Goal: Task Accomplishment & Management: Use online tool/utility

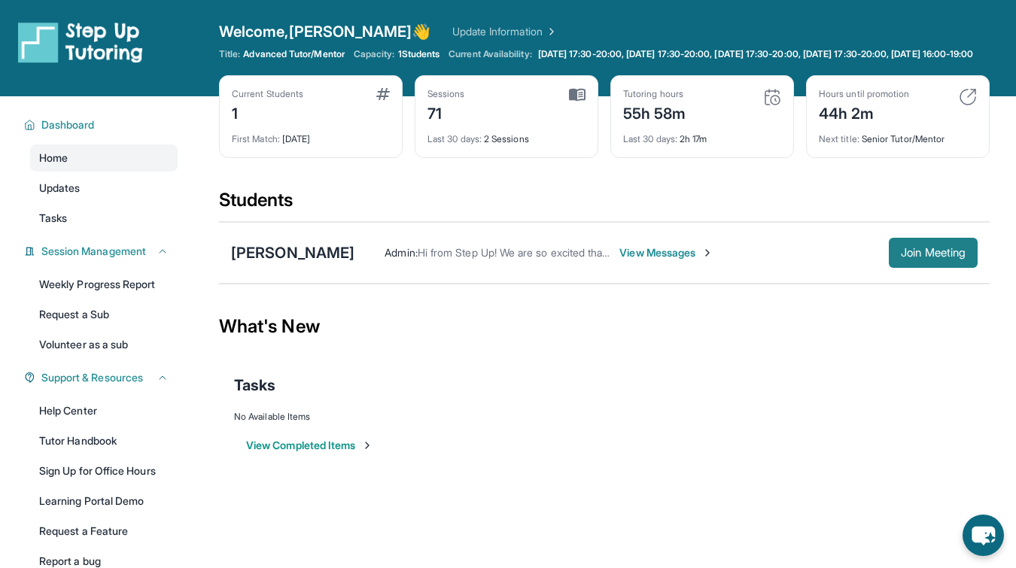
click at [948, 257] on span "Join Meeting" at bounding box center [933, 252] width 65 height 9
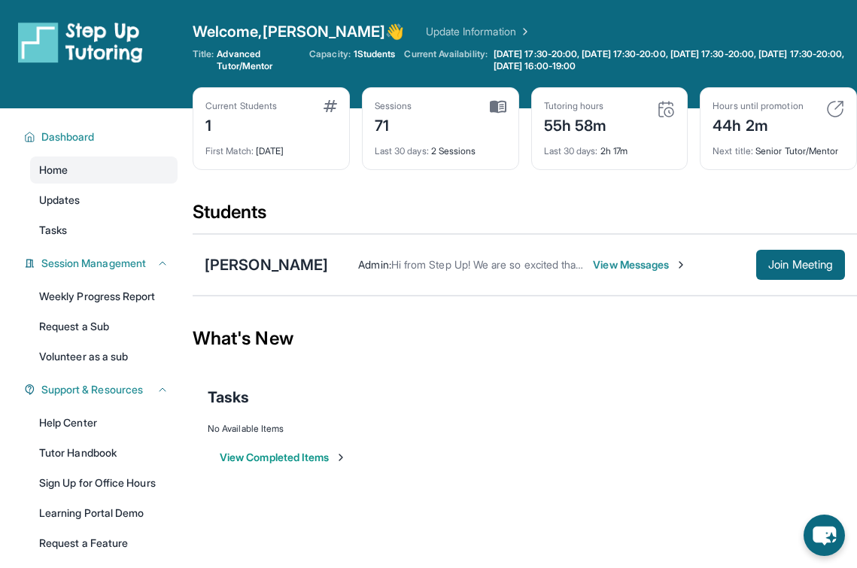
click at [10, 221] on div "Dashboard Home Updates Tasks Session Management Weekly Progress Report Request …" at bounding box center [96, 353] width 193 height 491
click at [419, 236] on div "Elienai Rosas Admin : Hi from Step Up! We are so excited that you are matched w…" at bounding box center [525, 265] width 665 height 62
click at [266, 262] on div "[PERSON_NAME]" at bounding box center [266, 264] width 123 height 21
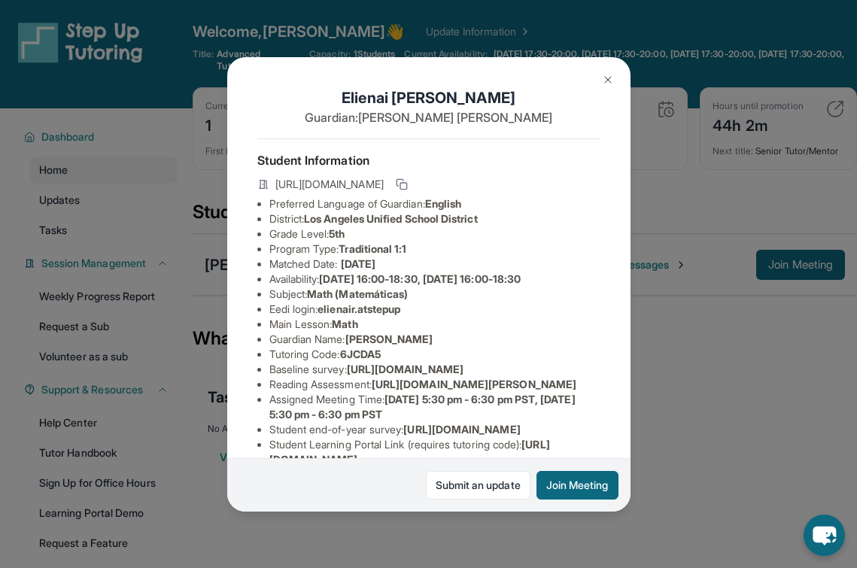
scroll to position [209, 0]
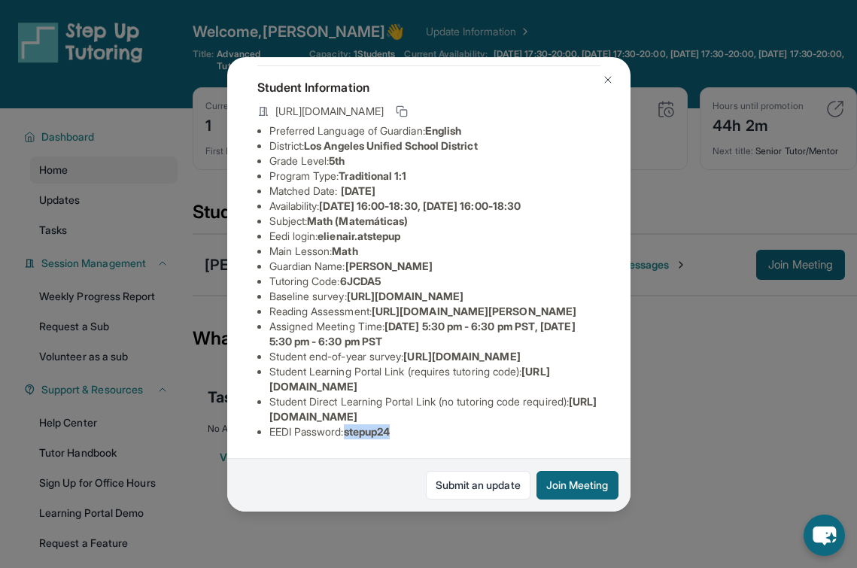
drag, startPoint x: 416, startPoint y: 431, endPoint x: 352, endPoint y: 433, distance: 64.0
click at [352, 433] on li "EEDI Password : stepup24" at bounding box center [434, 432] width 331 height 15
copy span "stepup24"
click at [419, 229] on li "Eedi login : elienair.atstepup" at bounding box center [434, 236] width 331 height 15
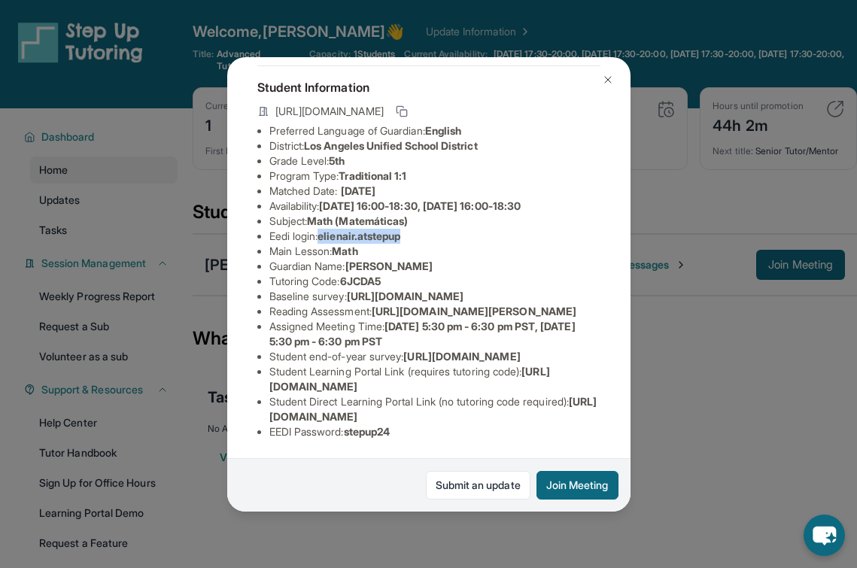
drag, startPoint x: 420, startPoint y: 111, endPoint x: 324, endPoint y: 113, distance: 96.4
click at [324, 229] on li "Eedi login : elienair.atstepup" at bounding box center [434, 236] width 331 height 15
copy span "elienair.atstepup"
